Goal: Task Accomplishment & Management: Manage account settings

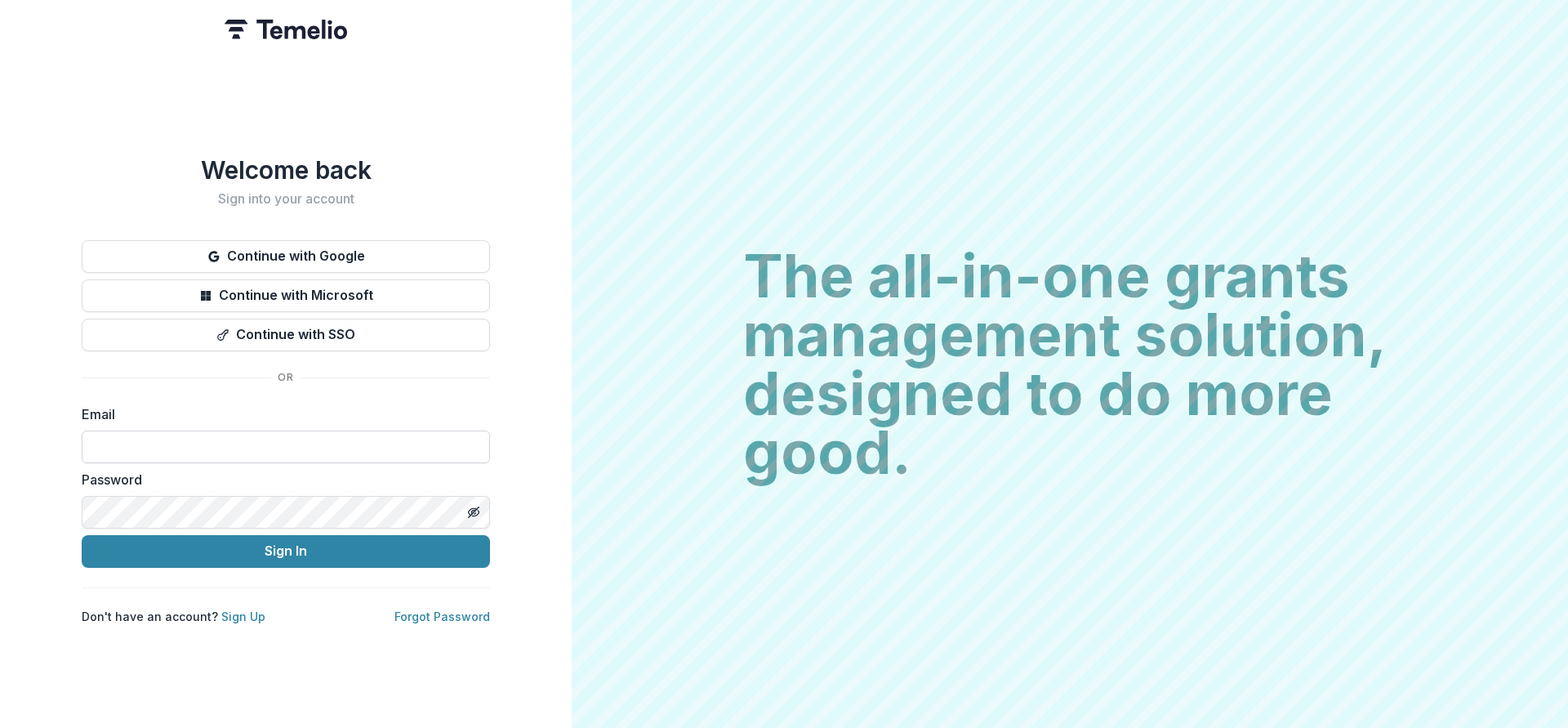
click at [235, 441] on input at bounding box center [285, 446] width 408 height 32
type input "**********"
click at [282, 545] on button "Sign In" at bounding box center [285, 551] width 408 height 32
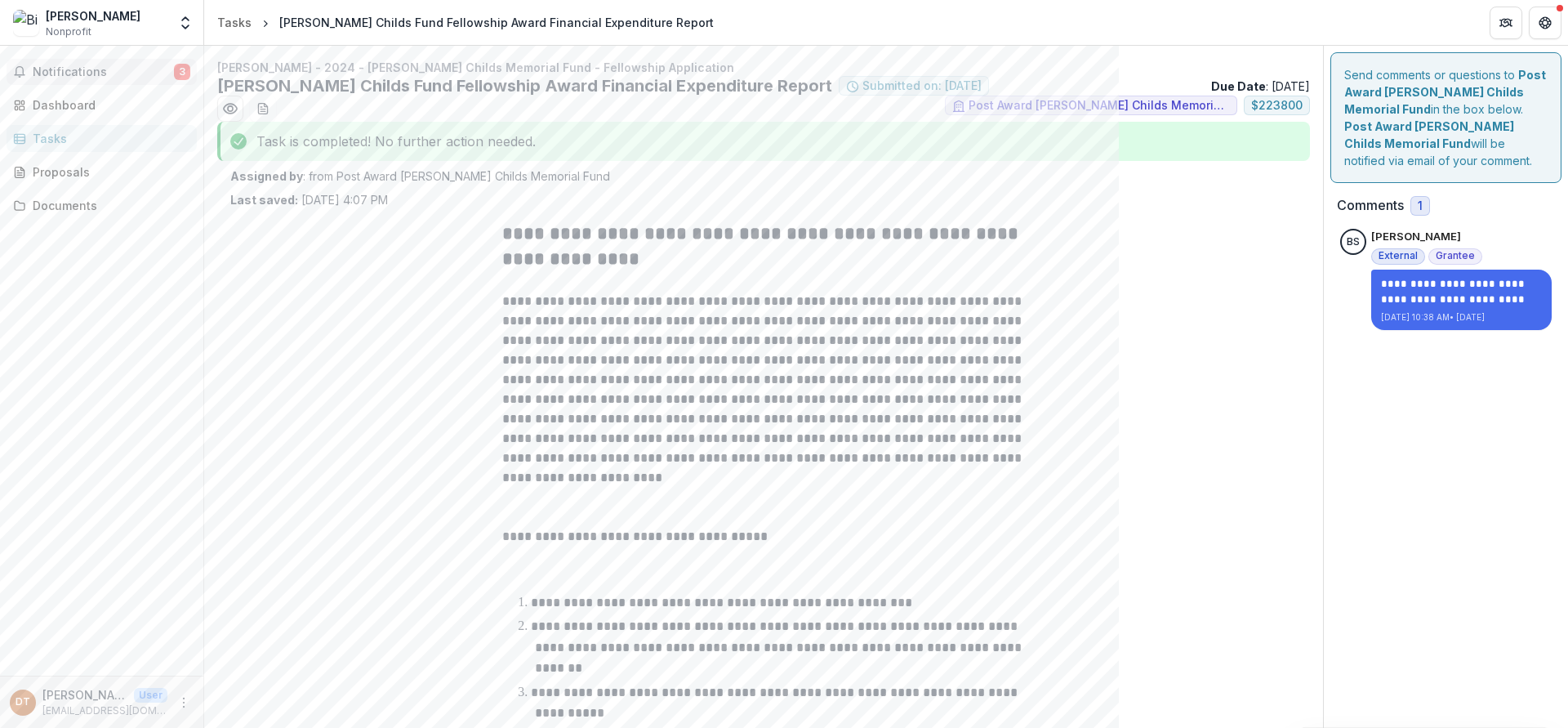
click at [58, 69] on span "Notifications" at bounding box center [103, 72] width 142 height 13
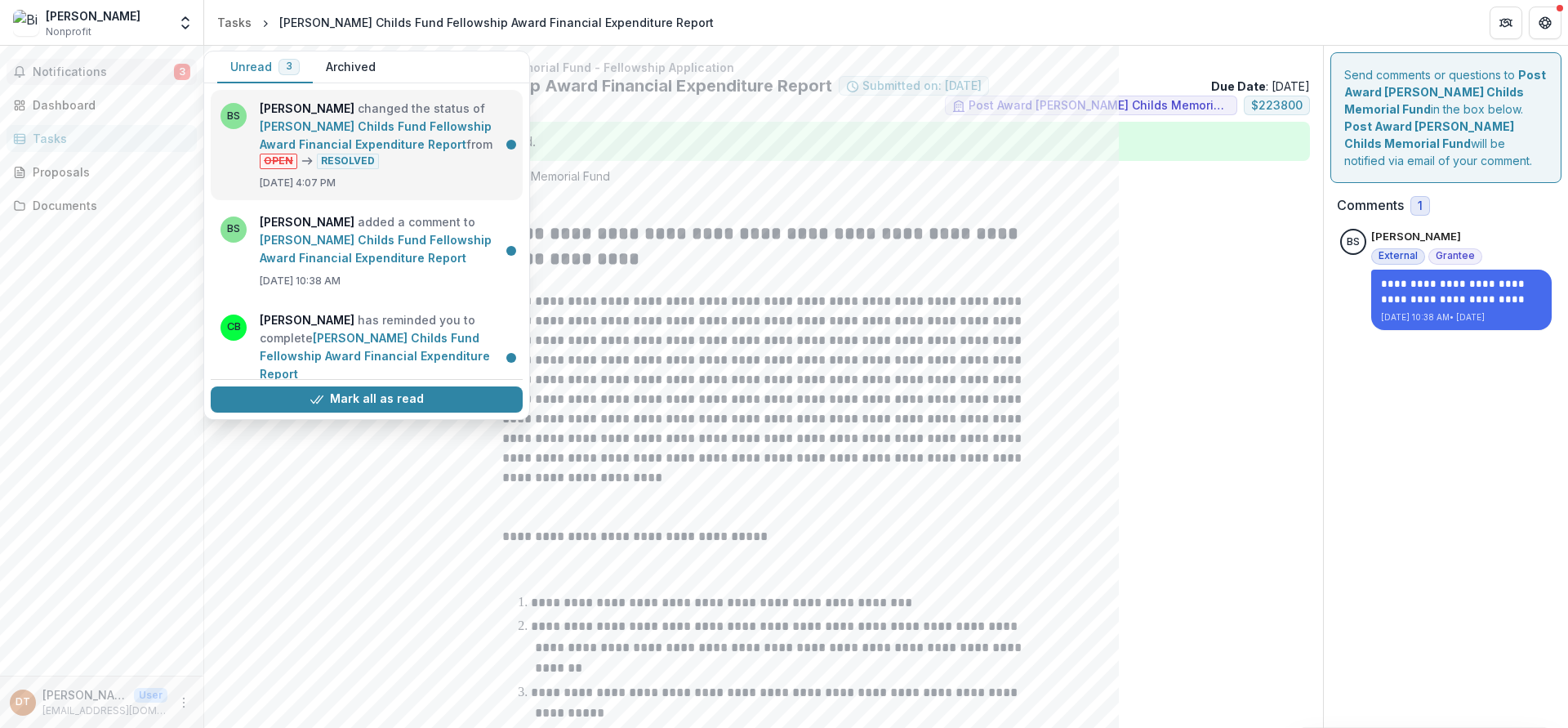
click at [363, 124] on link "[PERSON_NAME] Childs Fund Fellowship Award Financial Expenditure Report" at bounding box center [376, 135] width 232 height 32
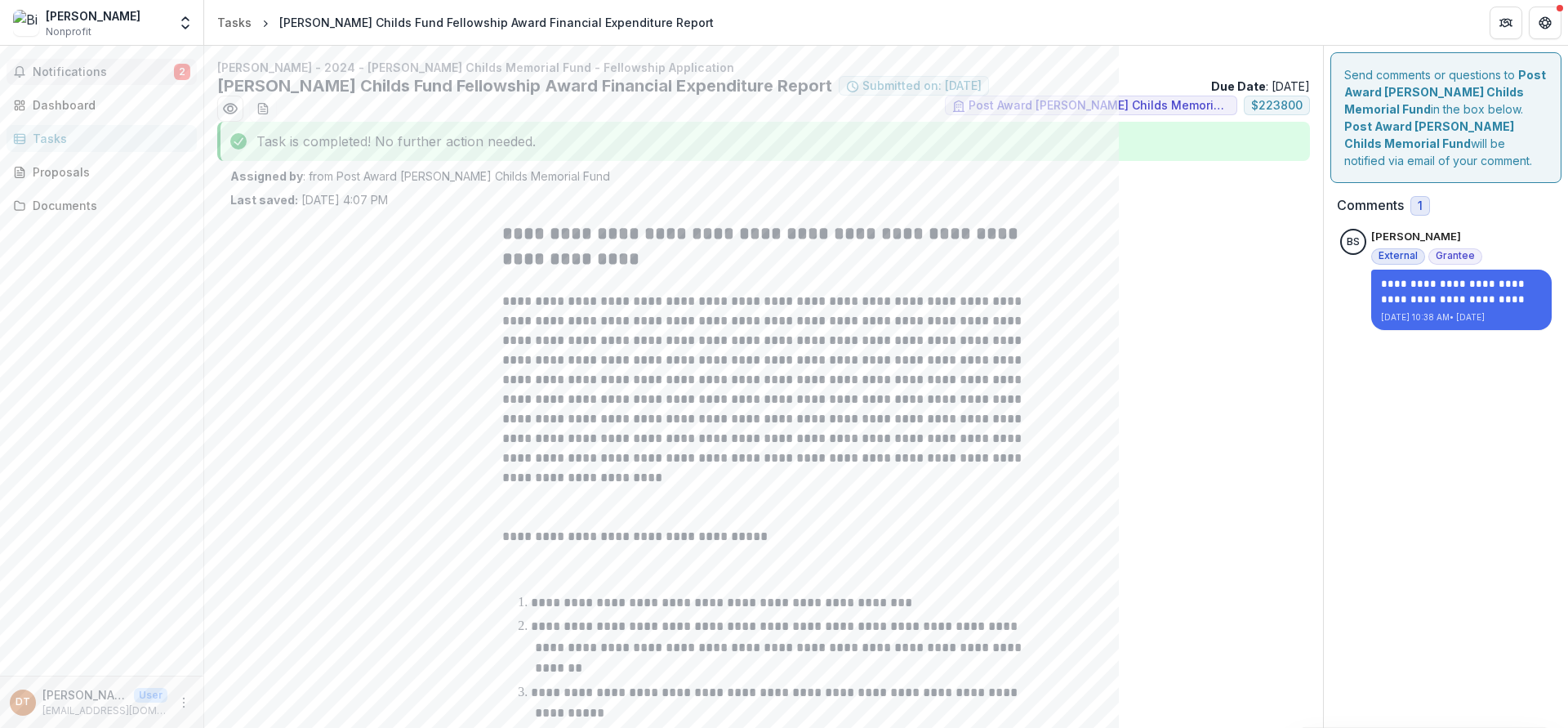
click at [107, 73] on span "Notifications" at bounding box center [103, 72] width 142 height 13
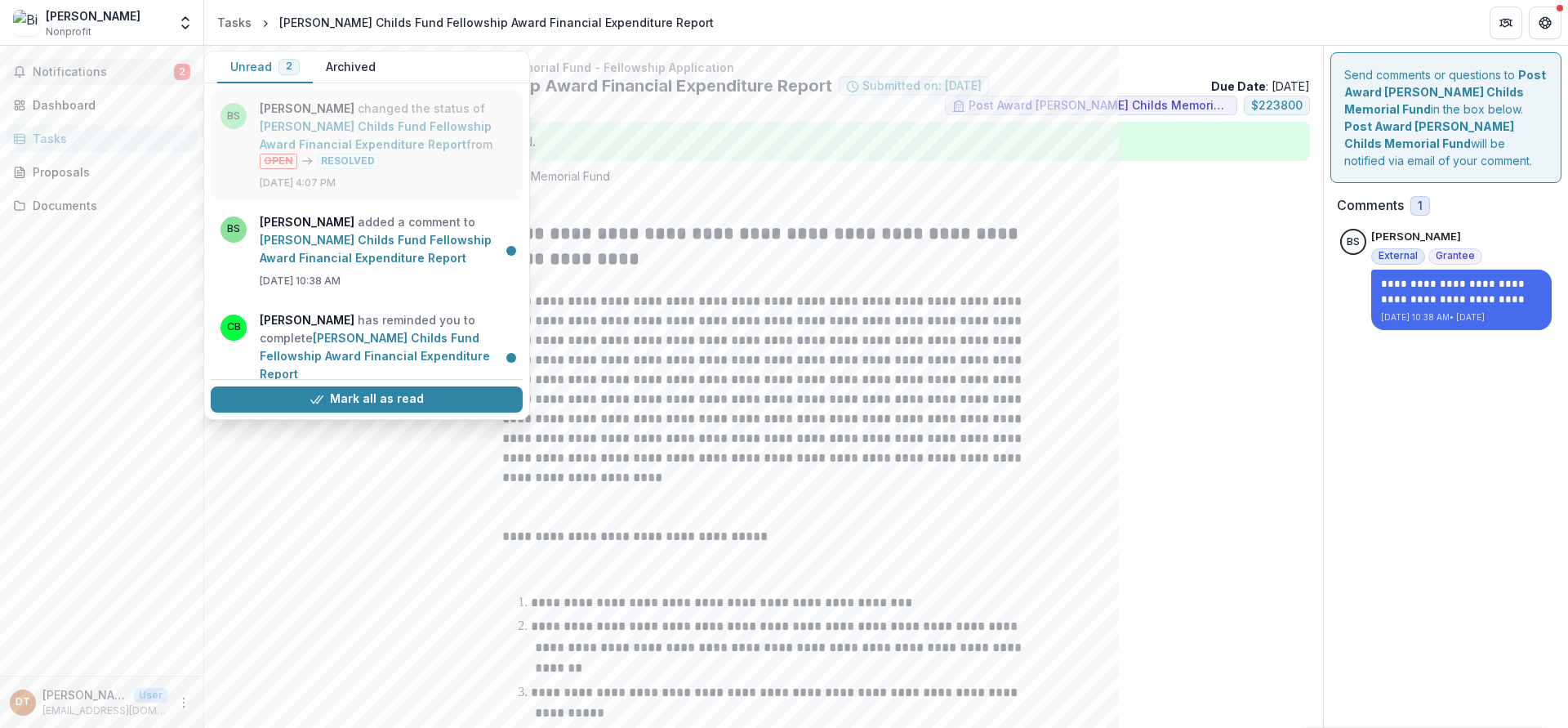
click at [342, 152] on link "[PERSON_NAME] Childs Fund Fellowship Award Financial Expenditure Report" at bounding box center [376, 135] width 232 height 32
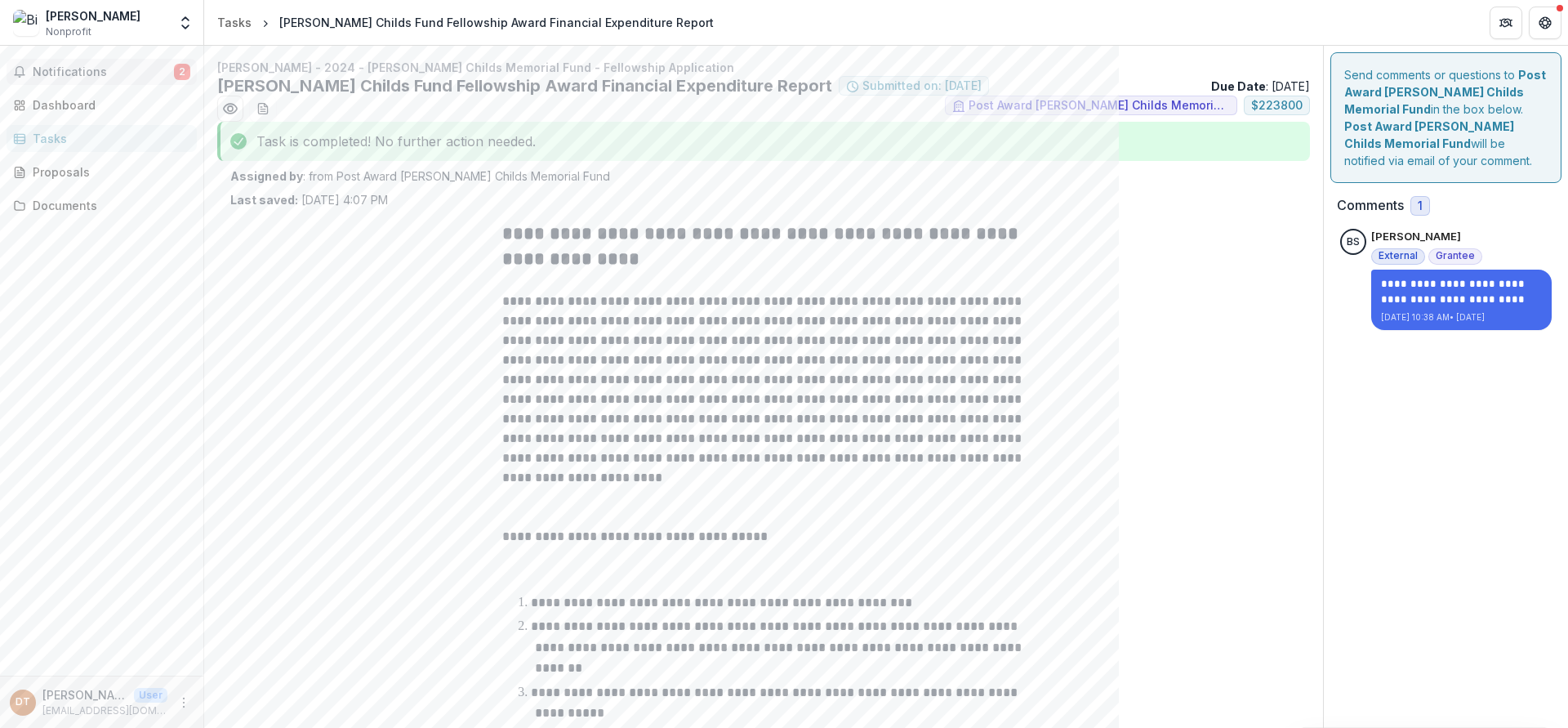
click at [98, 72] on span "Notifications" at bounding box center [103, 72] width 142 height 13
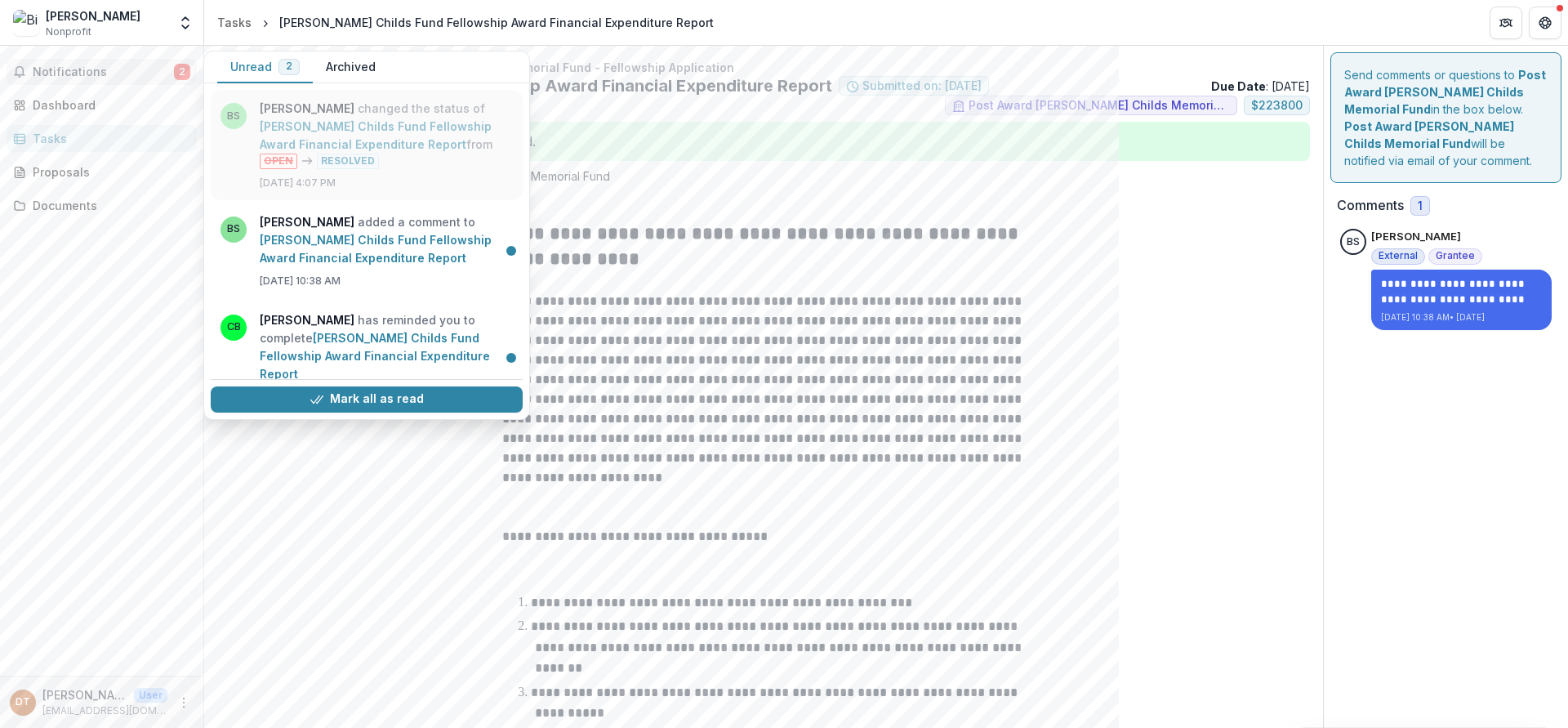
click at [409, 129] on link "[PERSON_NAME] Childs Fund Fellowship Award Financial Expenditure Report" at bounding box center [376, 135] width 232 height 32
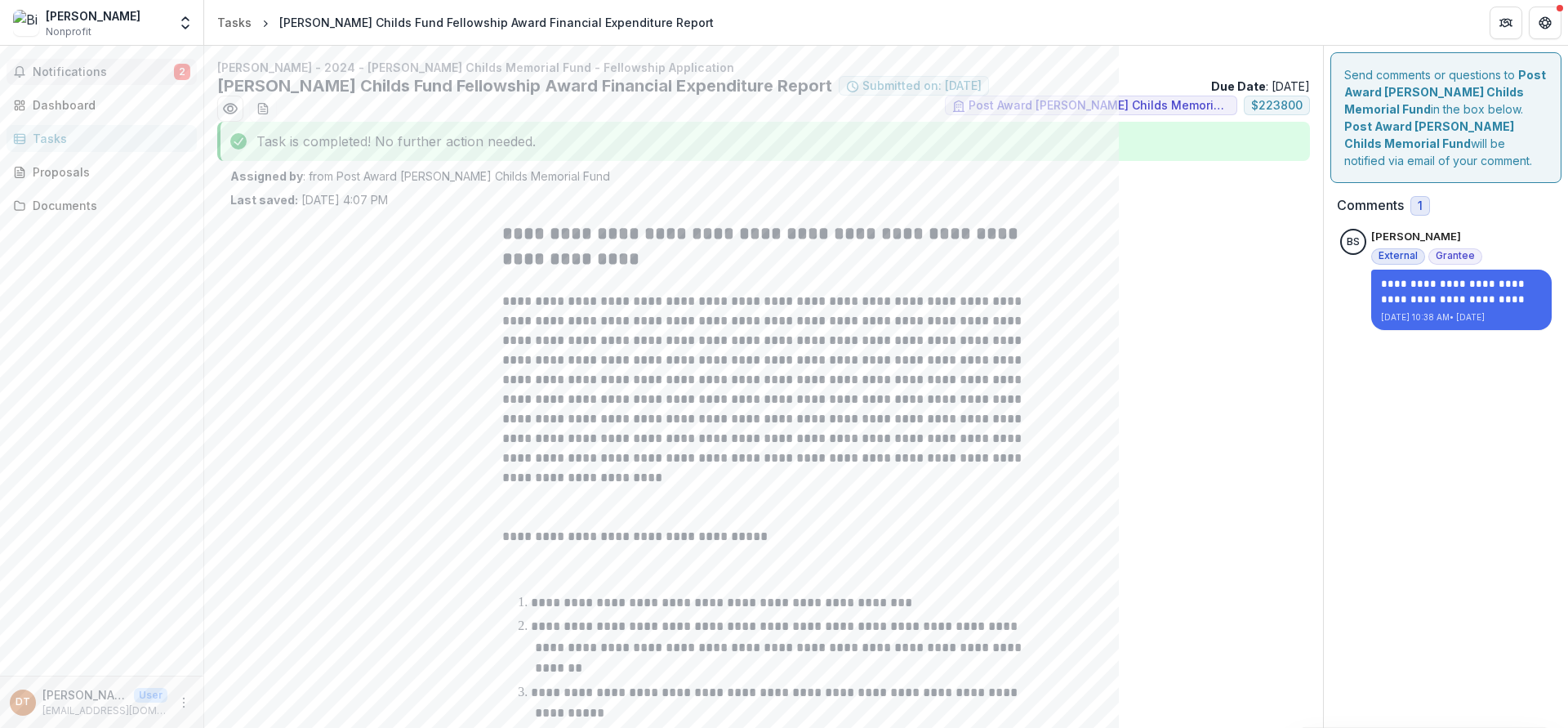
click at [85, 71] on span "Notifications" at bounding box center [103, 72] width 142 height 13
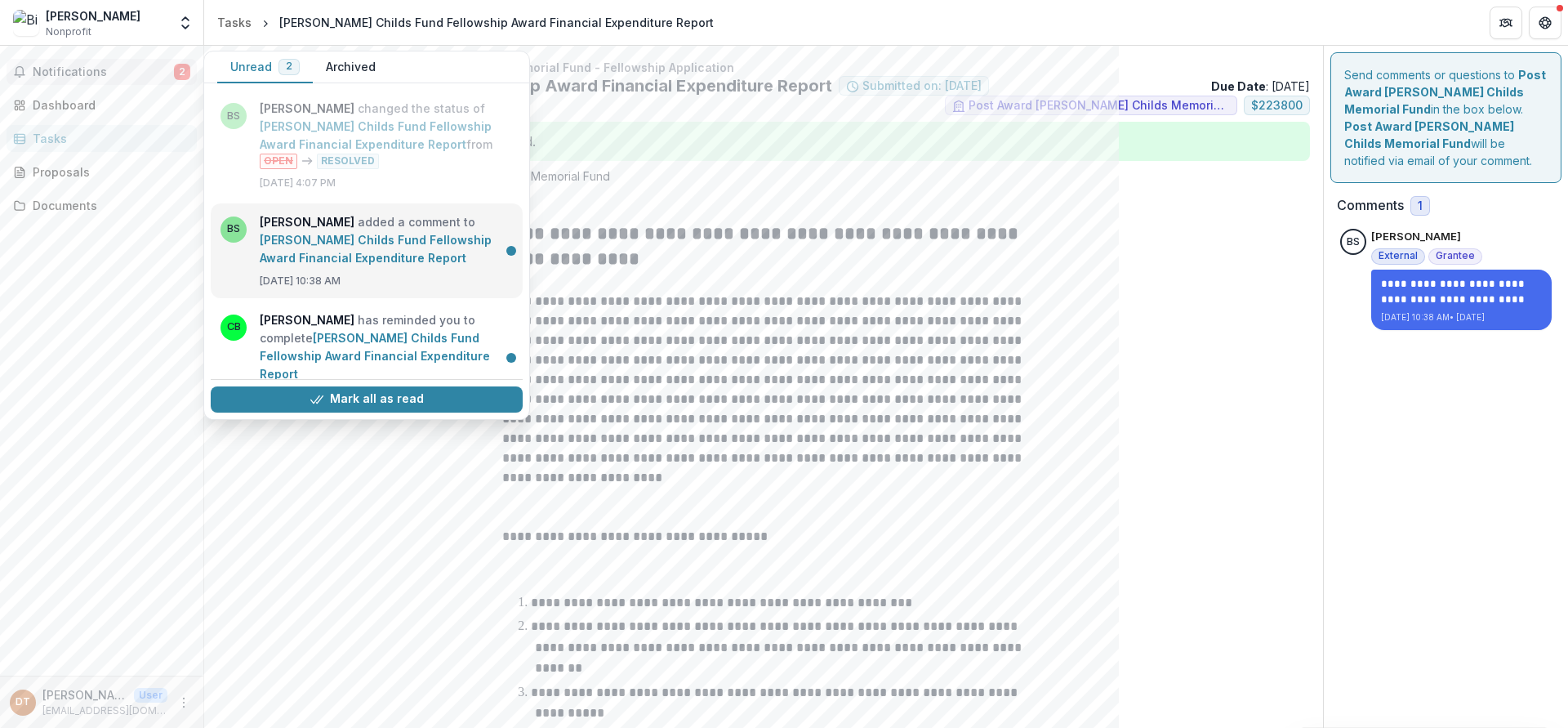
click at [384, 238] on link "[PERSON_NAME] Childs Fund Fellowship Award Financial Expenditure Report" at bounding box center [376, 249] width 232 height 32
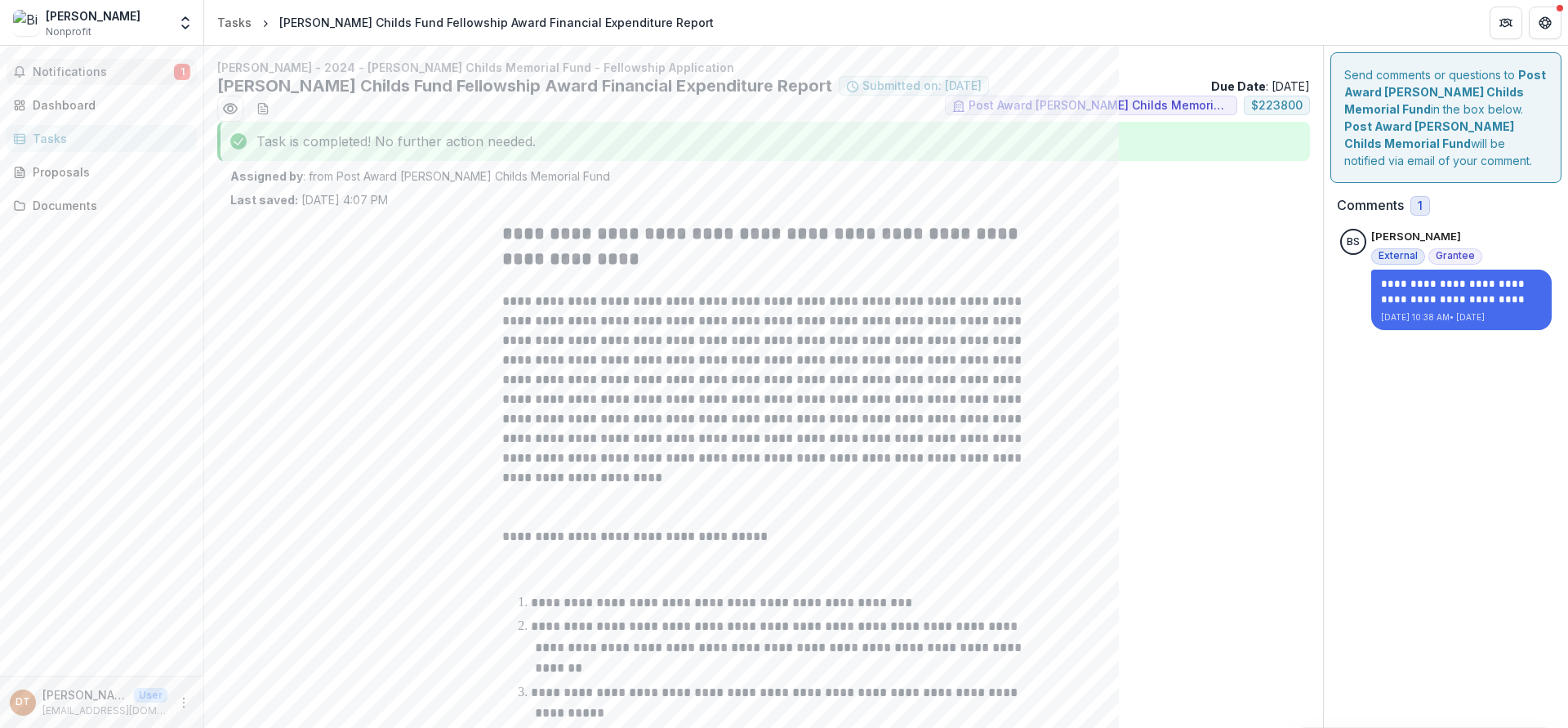
click at [69, 63] on button "Notifications 1" at bounding box center [101, 72] width 190 height 26
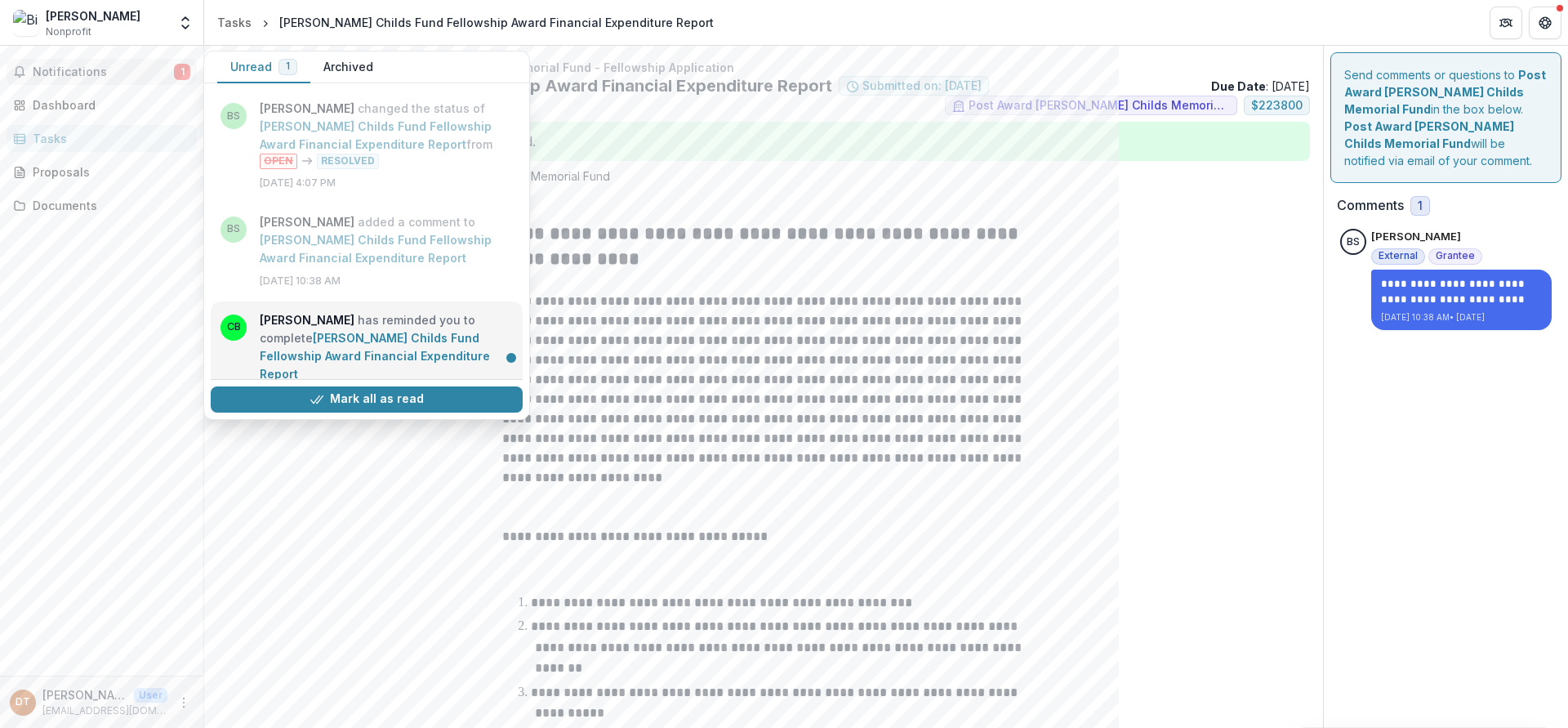
click at [329, 338] on link "[PERSON_NAME] Childs Fund Fellowship Award Financial Expenditure Report" at bounding box center [375, 356] width 230 height 50
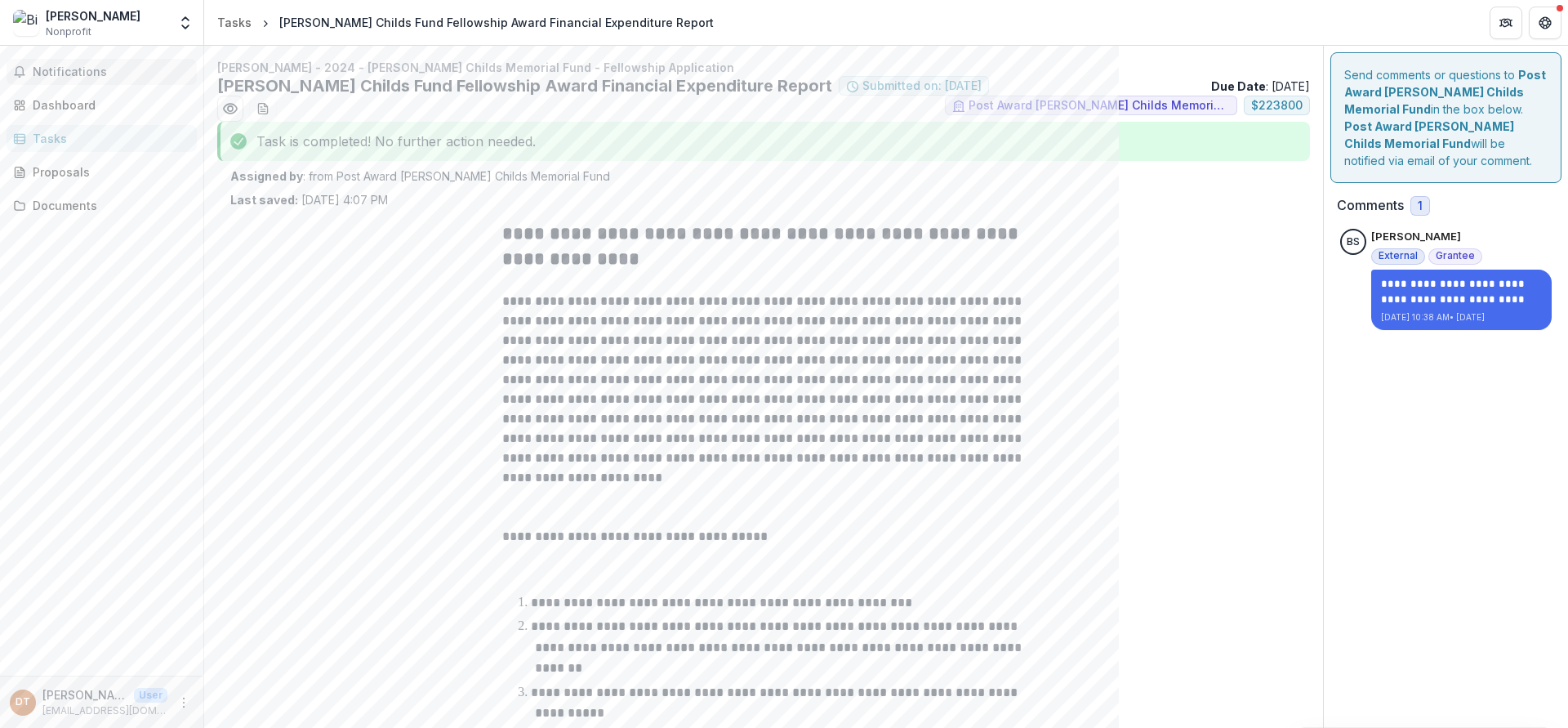
click at [78, 72] on span "Notifications" at bounding box center [111, 72] width 158 height 13
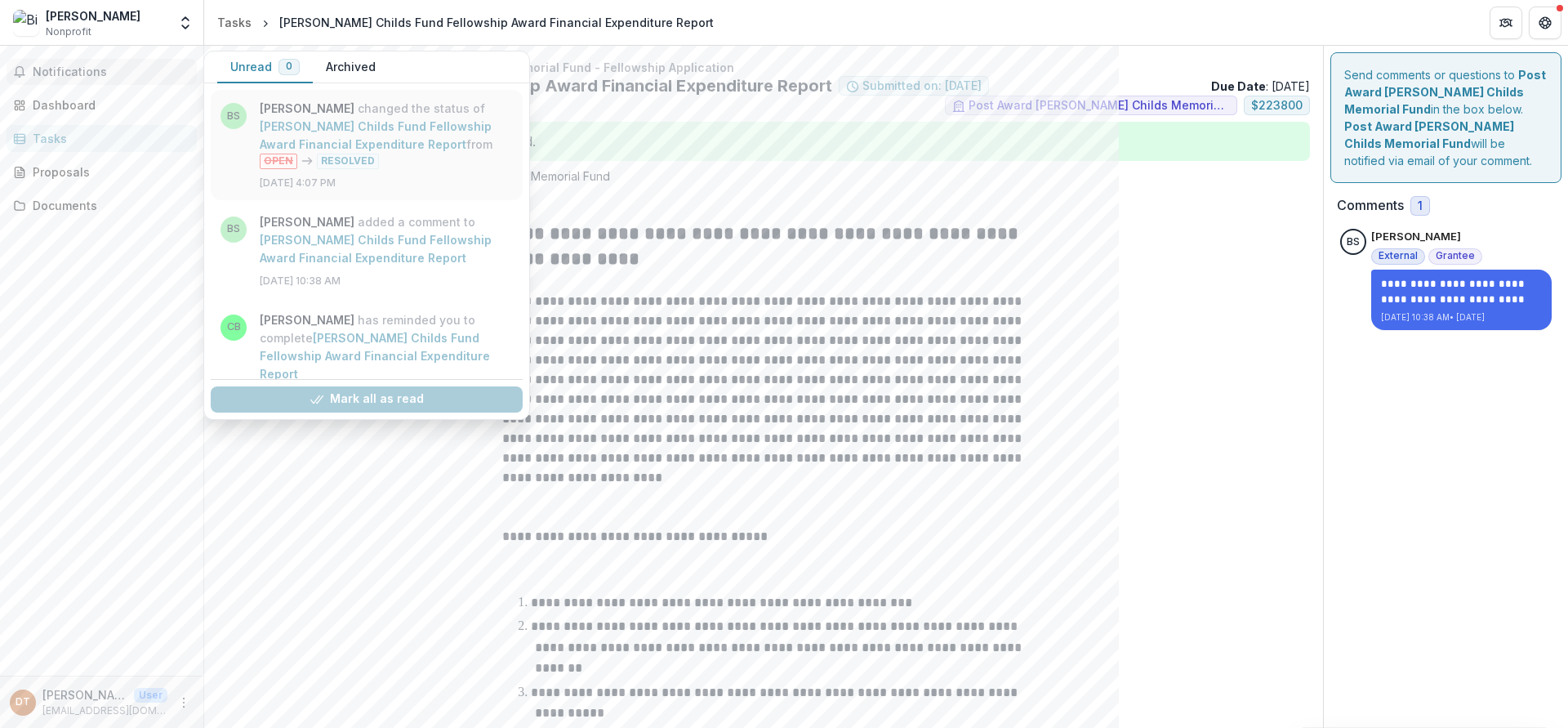
click at [320, 125] on link "[PERSON_NAME] Childs Fund Fellowship Award Financial Expenditure Report" at bounding box center [376, 135] width 232 height 32
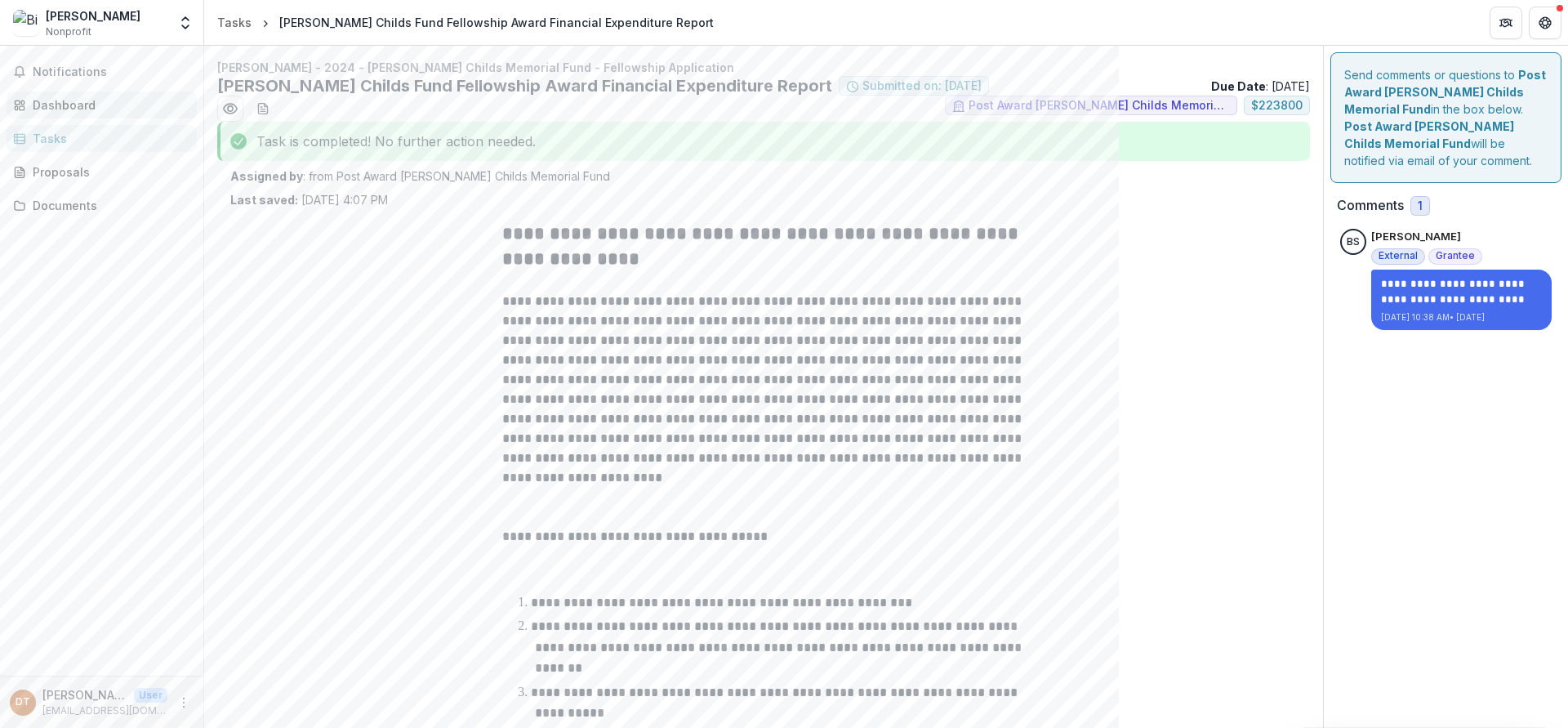
click at [74, 102] on div "Dashboard" at bounding box center [108, 104] width 152 height 17
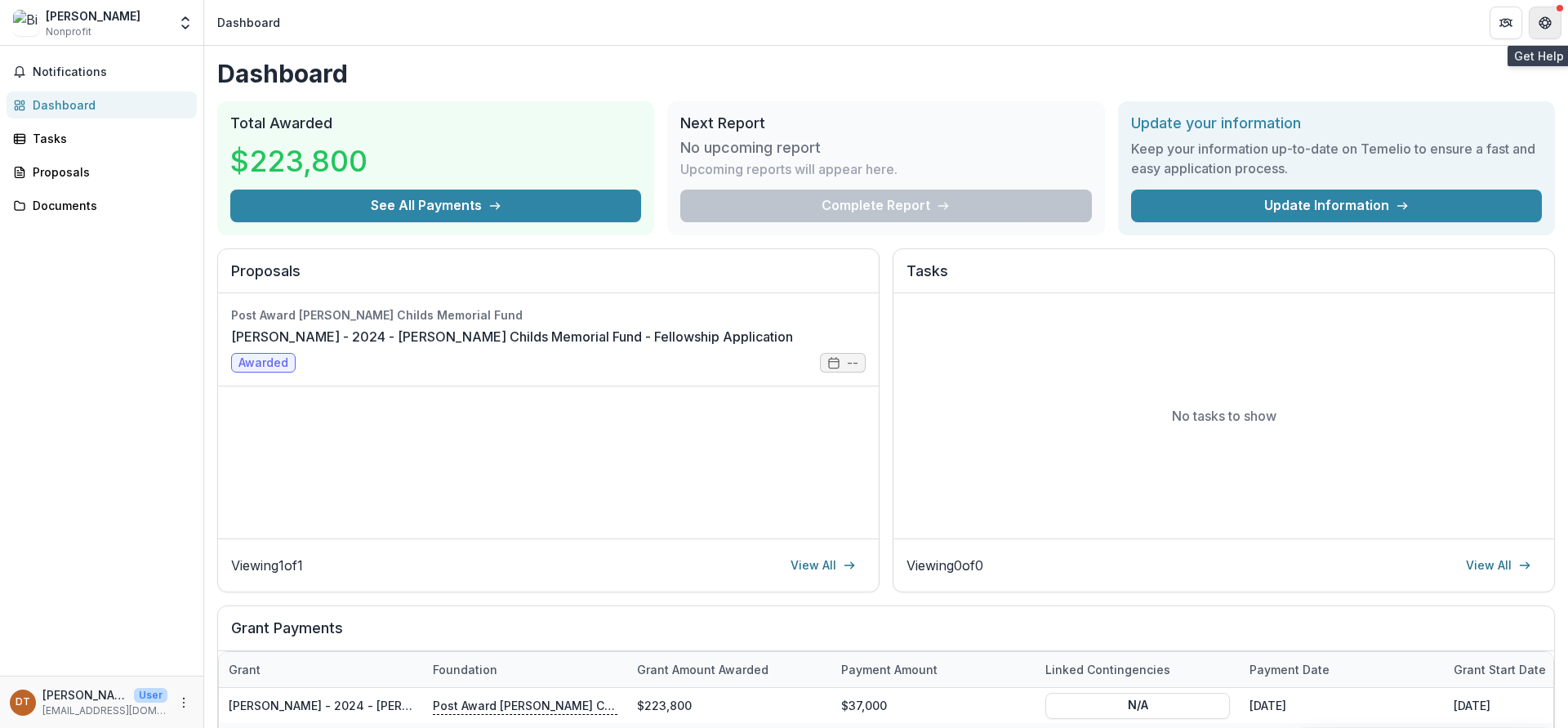
click at [1542, 20] on icon "Get Help" at bounding box center [1545, 22] width 13 height 13
